Goal: Task Accomplishment & Management: Complete application form

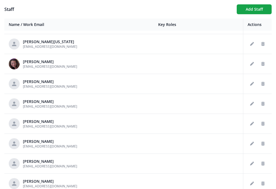
scroll to position [275, 0]
click at [249, 7] on button "Add Staff" at bounding box center [254, 9] width 35 height 10
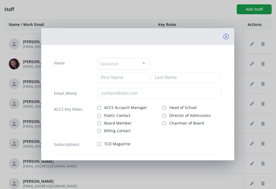
click at [225, 35] on icon at bounding box center [225, 36] width 5 height 5
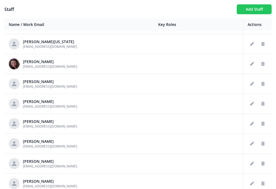
click at [261, 13] on button "Add Staff" at bounding box center [254, 9] width 35 height 10
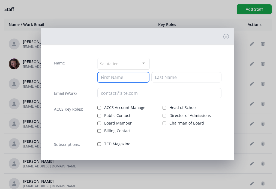
click at [117, 76] on input at bounding box center [123, 77] width 52 height 10
type input "Michelle"
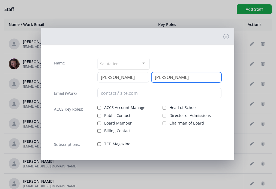
type input "Unger"
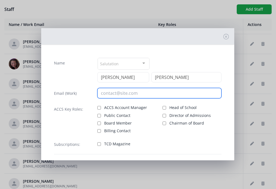
click at [107, 92] on input "email" at bounding box center [159, 93] width 124 height 10
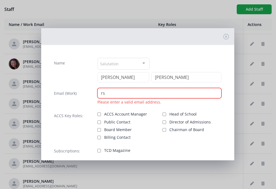
type input "r"
type input "n"
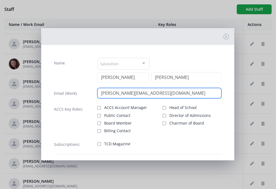
type input "mrs.unger@veritasccs.com"
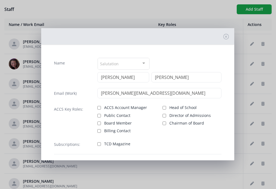
click at [97, 105] on label "ACCS Account Manager" at bounding box center [126, 107] width 59 height 7
click at [97, 106] on input "ACCS Account Manager" at bounding box center [99, 108] width 4 height 4
checkbox input "true"
click at [165, 109] on label "Head of School" at bounding box center [191, 107] width 59 height 7
click at [165, 109] on input "Head of School" at bounding box center [164, 108] width 4 height 4
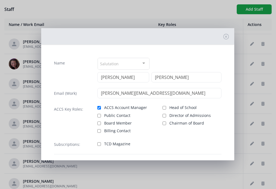
checkbox input "true"
click at [101, 131] on label "Billing Contact" at bounding box center [126, 130] width 59 height 7
click at [101, 131] on input "Billing Contact" at bounding box center [99, 131] width 4 height 4
checkbox input "true"
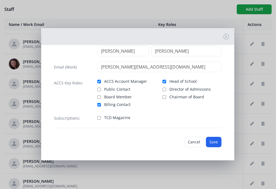
scroll to position [26, 0]
click at [211, 143] on button "Save" at bounding box center [214, 142] width 16 height 10
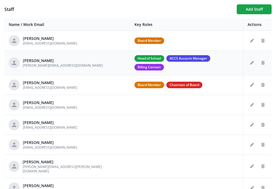
scroll to position [0, 0]
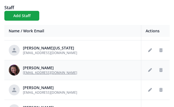
scroll to position [275, 0]
